Goal: Task Accomplishment & Management: Manage account settings

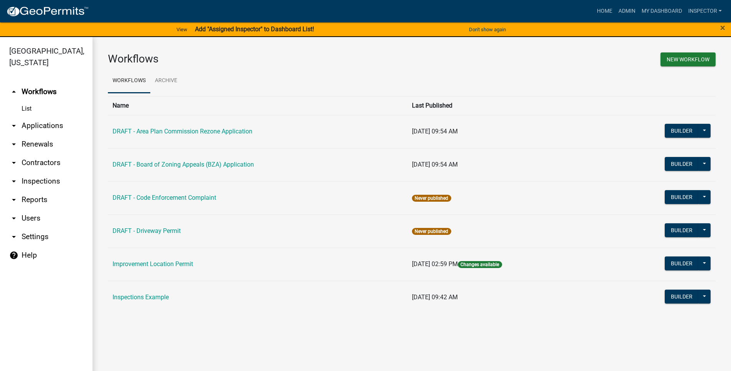
click at [46, 125] on link "arrow_drop_down Applications" at bounding box center [46, 125] width 93 height 19
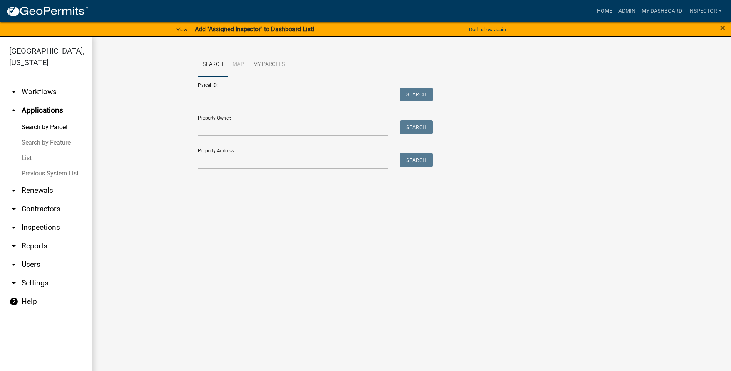
click at [29, 160] on link "List" at bounding box center [46, 157] width 93 height 15
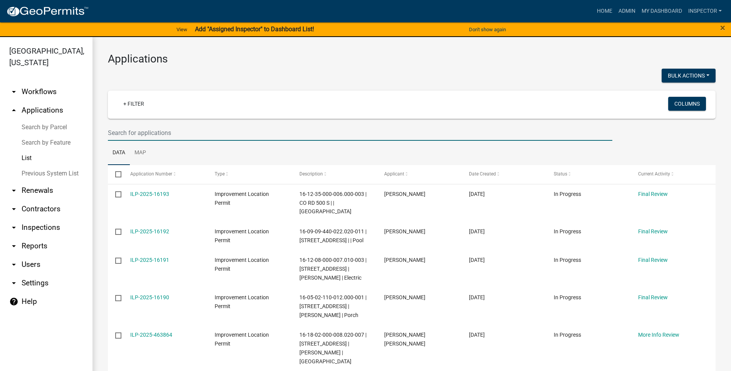
click at [177, 131] on input "text" at bounding box center [360, 133] width 505 height 16
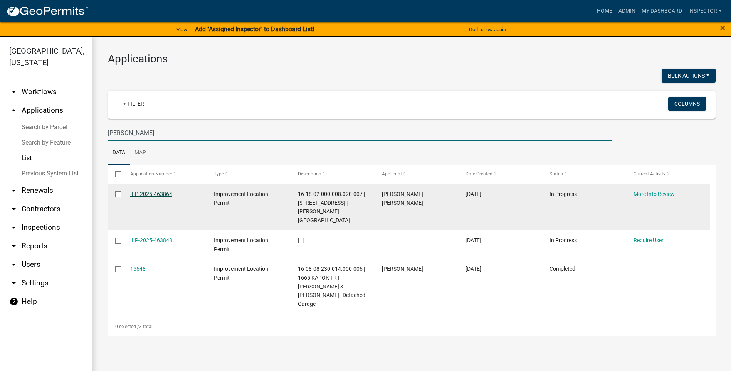
type input "[PERSON_NAME]"
click at [144, 194] on link "ILP-2025-463864" at bounding box center [151, 194] width 42 height 6
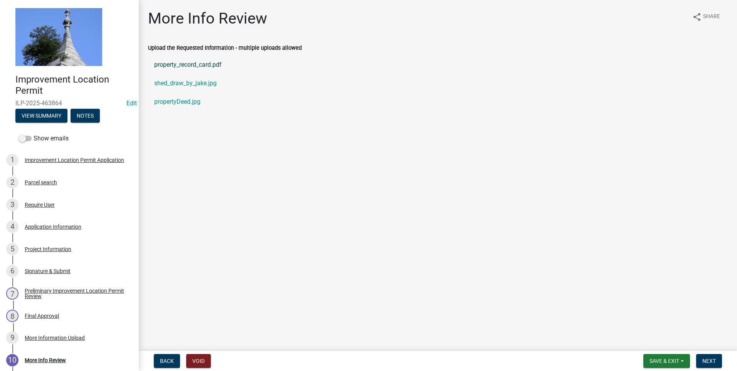
click at [201, 65] on link "property_record_card.pdf" at bounding box center [438, 65] width 580 height 19
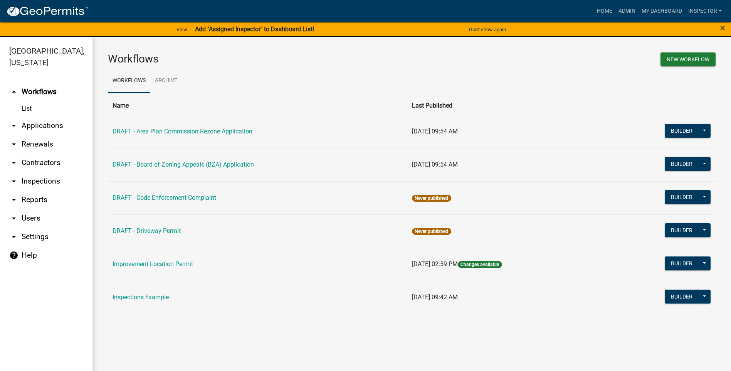
click at [56, 124] on link "arrow_drop_down Applications" at bounding box center [46, 125] width 93 height 19
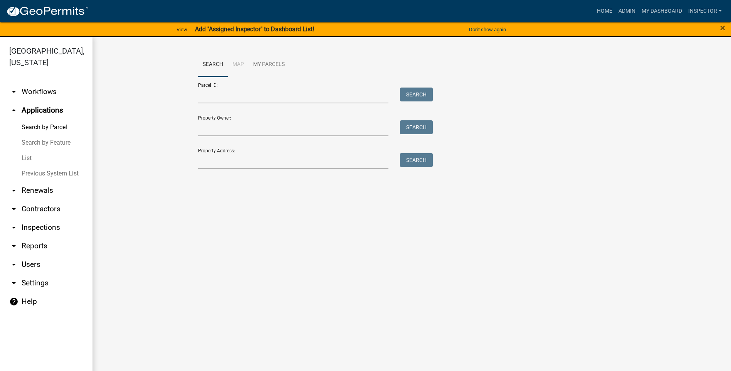
click at [34, 158] on link "List" at bounding box center [46, 157] width 93 height 15
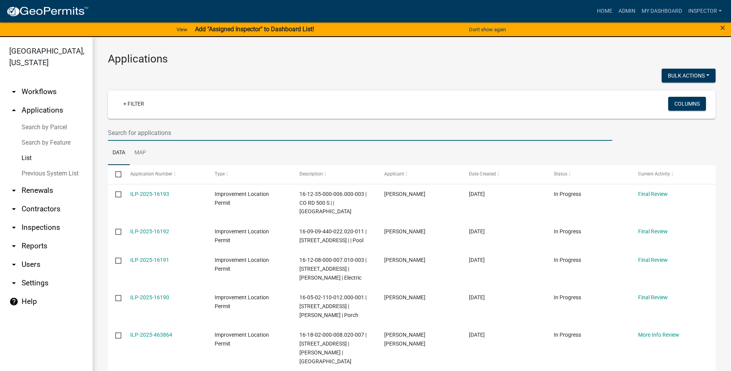
click at [185, 133] on input "text" at bounding box center [360, 133] width 505 height 16
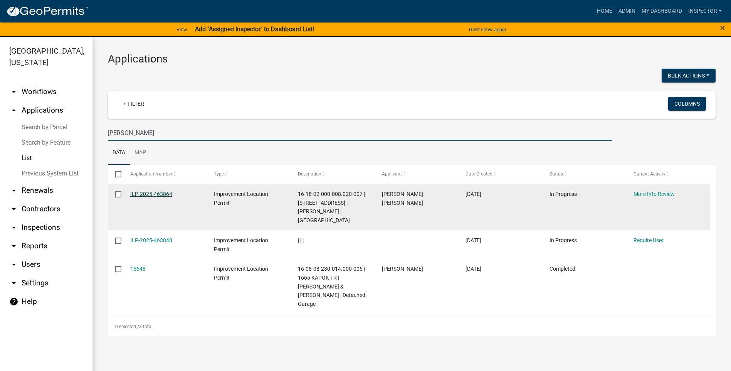
type input "[PERSON_NAME]"
click at [157, 192] on link "ILP-2025-463864" at bounding box center [151, 194] width 42 height 6
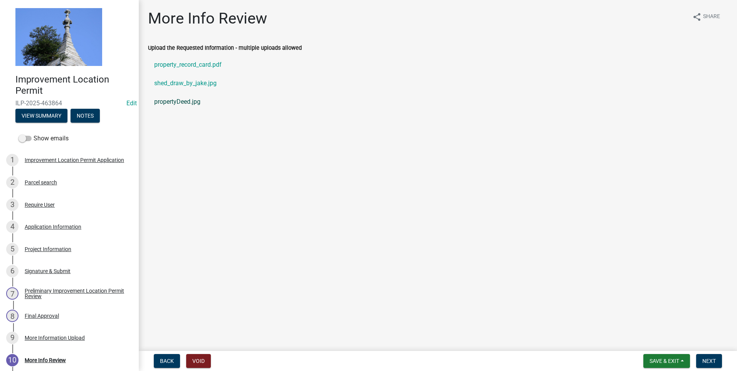
click at [182, 101] on link "propertyDeed.jpg" at bounding box center [438, 102] width 580 height 19
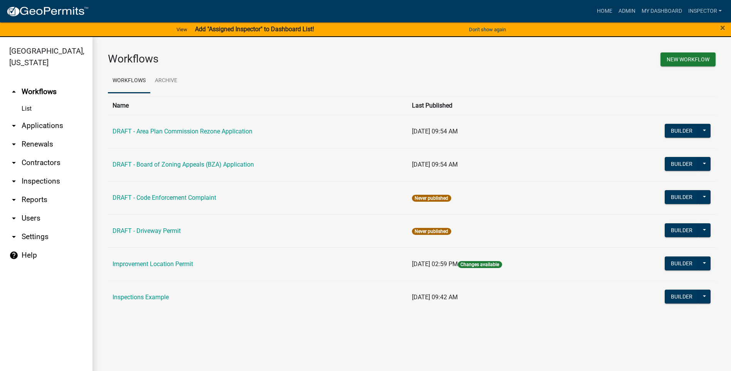
click at [51, 125] on link "arrow_drop_down Applications" at bounding box center [46, 125] width 93 height 19
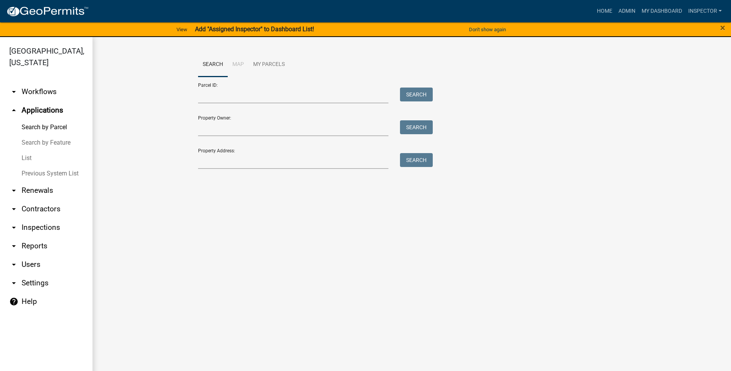
click at [31, 158] on link "List" at bounding box center [46, 157] width 93 height 15
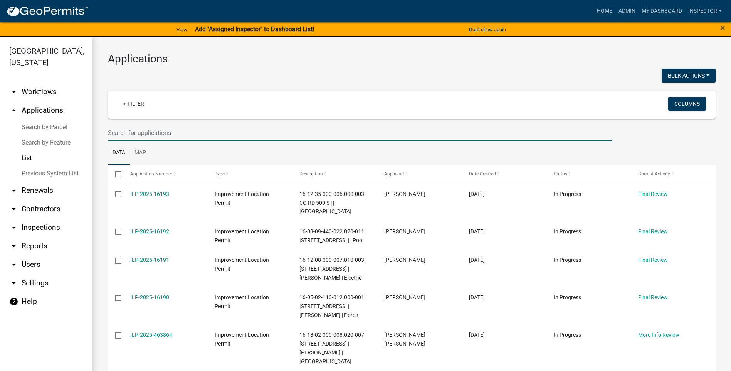
click at [174, 133] on input "text" at bounding box center [360, 133] width 505 height 16
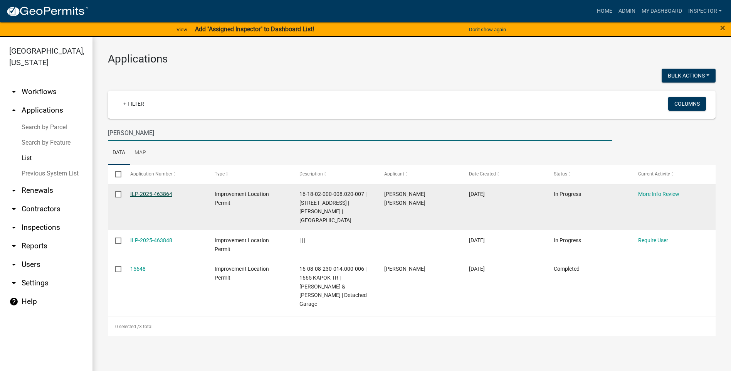
type input "[PERSON_NAME]"
click at [165, 194] on link "ILP-2025-463864" at bounding box center [151, 194] width 42 height 6
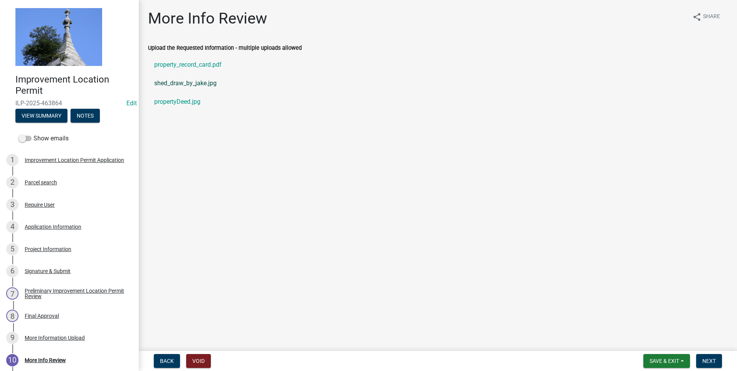
click at [183, 84] on link "shed_draw_by_jake.jpg" at bounding box center [438, 83] width 580 height 19
click at [159, 84] on link "shed_draw_by_jake.jpg" at bounding box center [438, 83] width 580 height 19
click at [43, 227] on div "Application Information" at bounding box center [53, 226] width 57 height 5
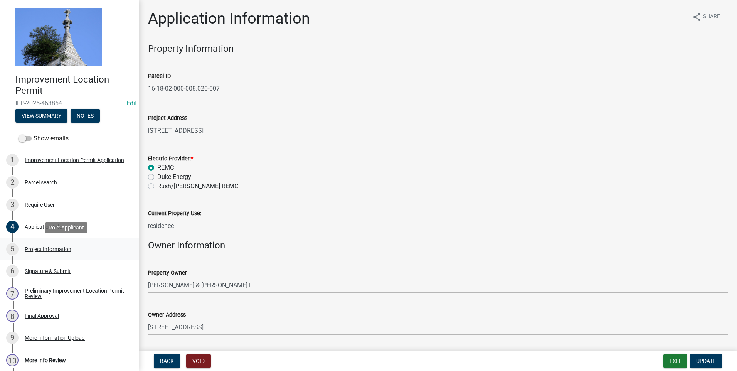
click at [46, 248] on div "Project Information" at bounding box center [48, 248] width 47 height 5
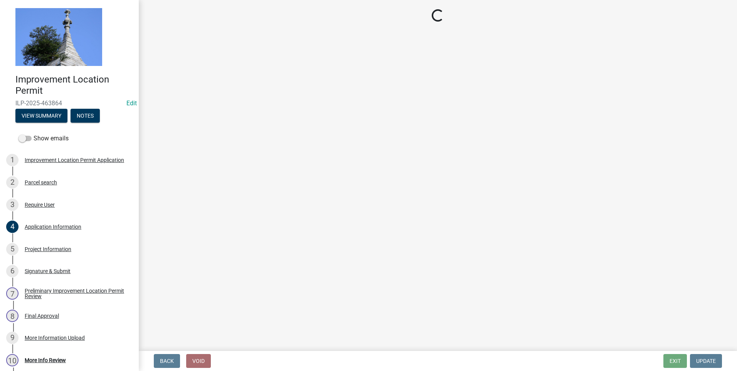
select select "dd9adb89-9a3c-4bc9-90d3-fd9cd60e52ec"
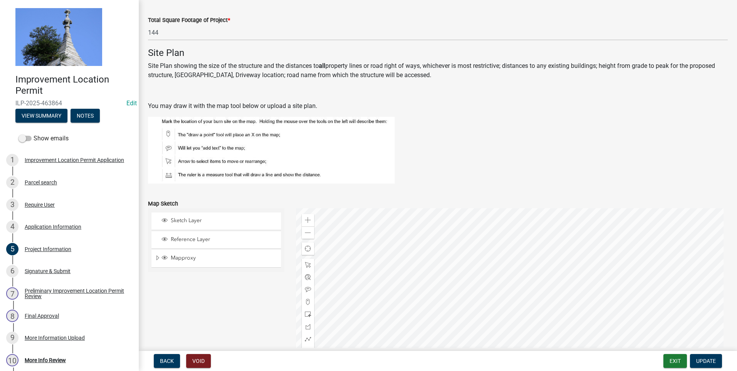
scroll to position [501, 0]
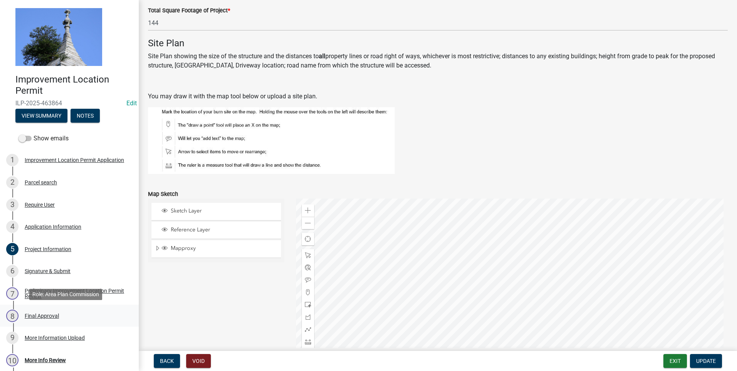
click at [52, 315] on div "Final Approval" at bounding box center [42, 315] width 34 height 5
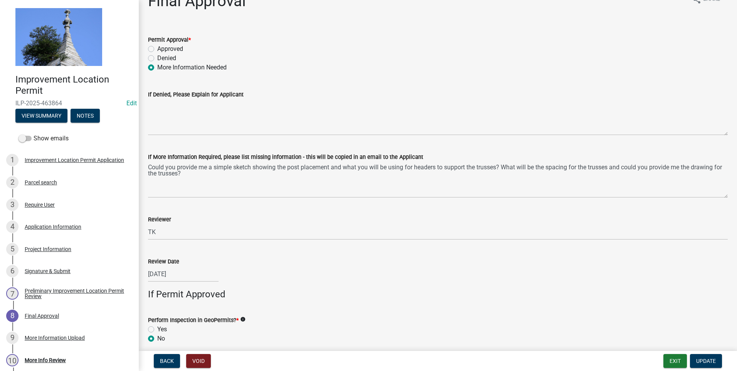
scroll to position [0, 0]
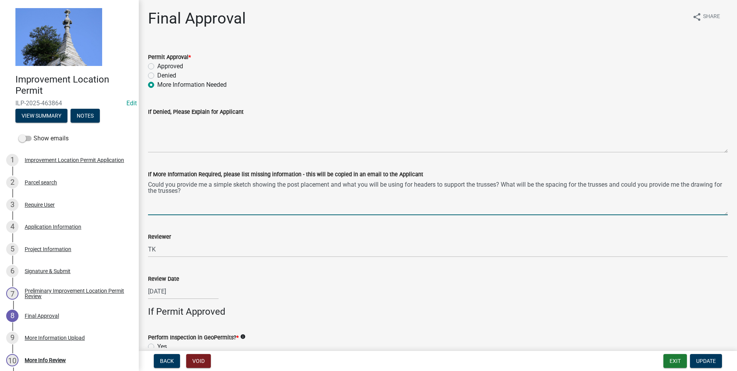
click at [195, 190] on textarea "Could you provide me a simple sketch showing the post placement and what you wi…" at bounding box center [438, 197] width 580 height 36
drag, startPoint x: 406, startPoint y: 190, endPoint x: 430, endPoint y: 192, distance: 24.8
click at [430, 192] on textarea "Could you provide me a simple sketch showing the post placement and what you wi…" at bounding box center [438, 197] width 580 height 36
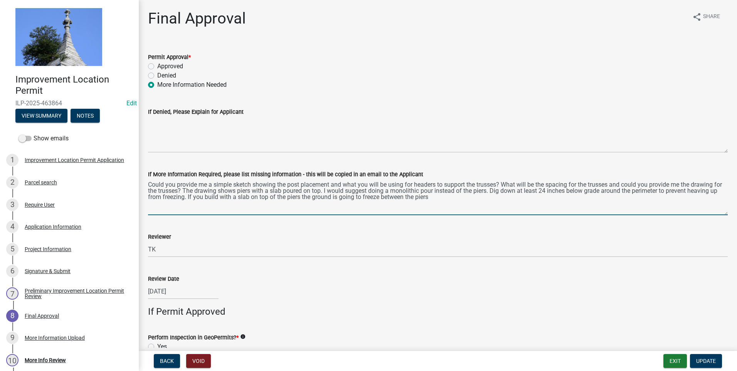
click at [442, 198] on textarea "Could you provide me a simple sketch showing the post placement and what you wi…" at bounding box center [438, 197] width 580 height 36
type textarea "Could you provide me a simple sketch showing the post placement and what you wi…"
click at [703, 359] on span "Update" at bounding box center [706, 361] width 20 height 6
